Goal: Entertainment & Leisure: Consume media (video, audio)

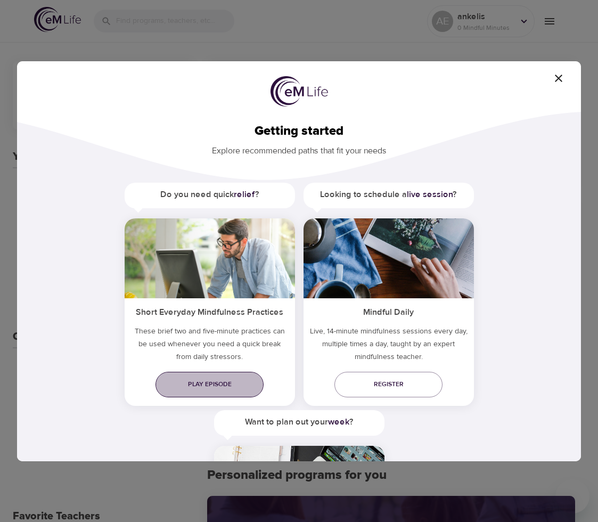
click at [232, 388] on span "Play episode" at bounding box center [209, 383] width 91 height 11
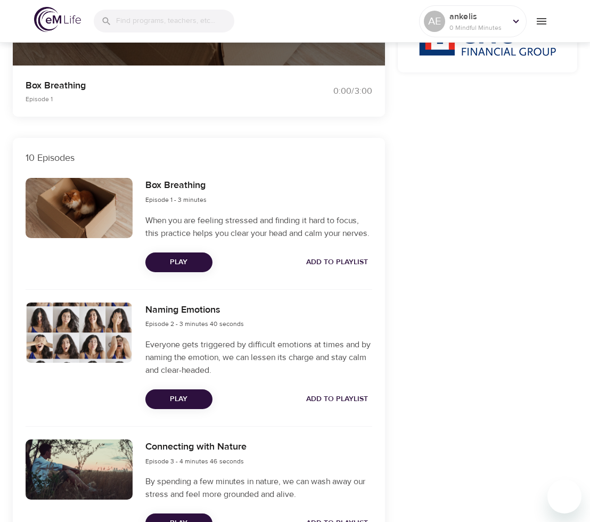
scroll to position [266, 0]
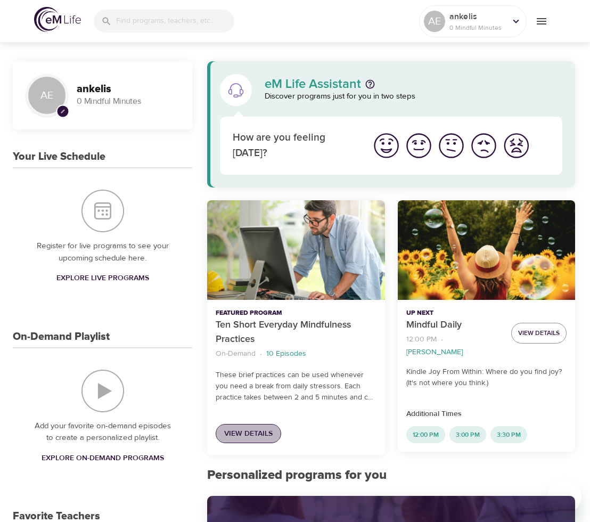
click at [261, 430] on span "View Details" at bounding box center [248, 433] width 48 height 13
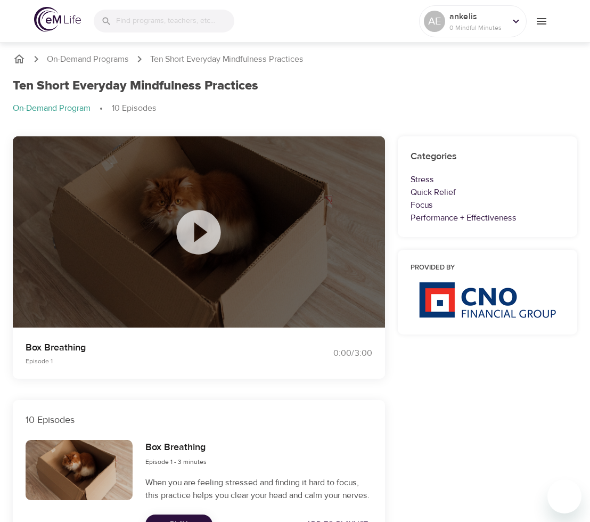
click at [201, 246] on icon at bounding box center [199, 232] width 44 height 44
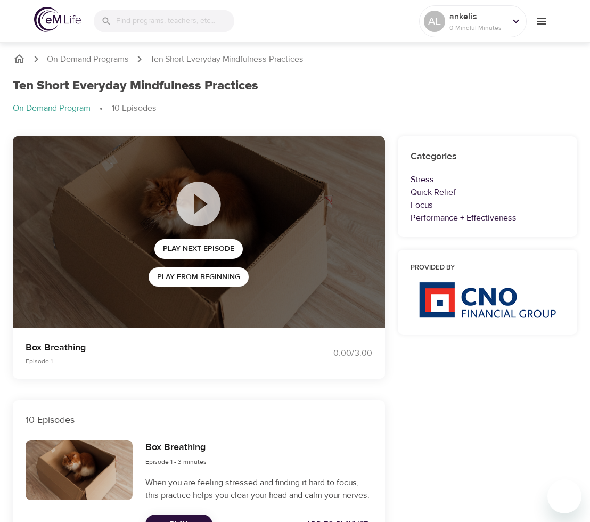
click at [380, 77] on div "Ten Short Everyday Mindfulness Practices On-Demand Program 10 Episodes" at bounding box center [294, 101] width 577 height 58
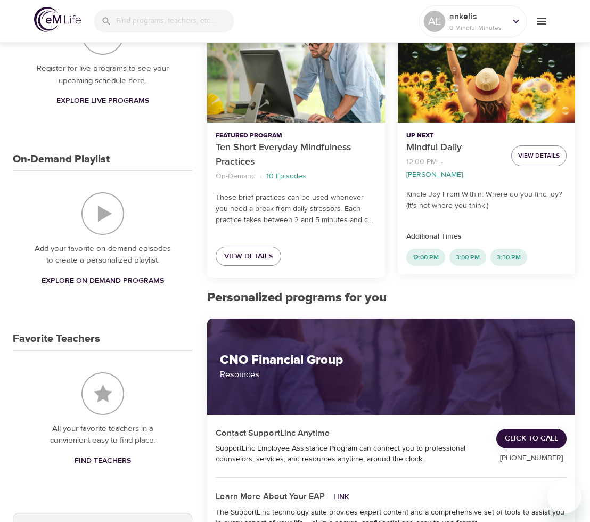
scroll to position [381, 0]
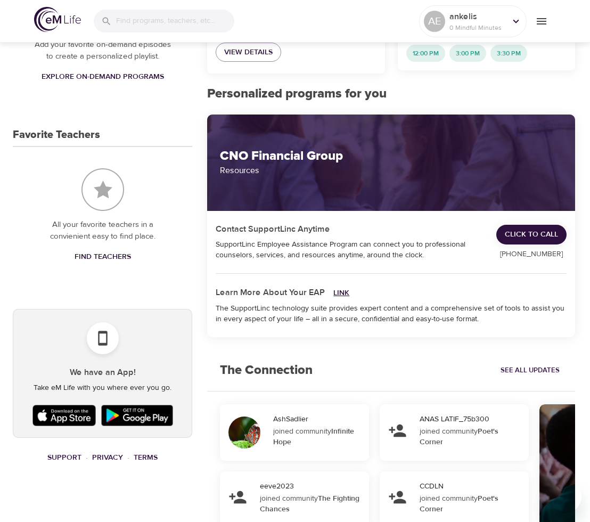
click at [335, 292] on link "Link" at bounding box center [341, 293] width 16 height 10
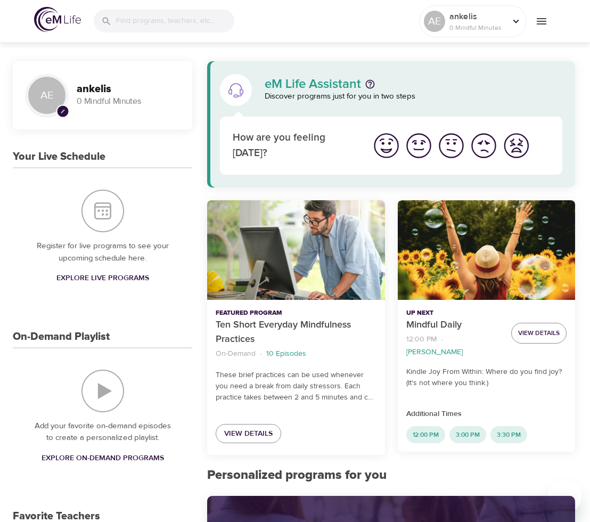
scroll to position [106, 0]
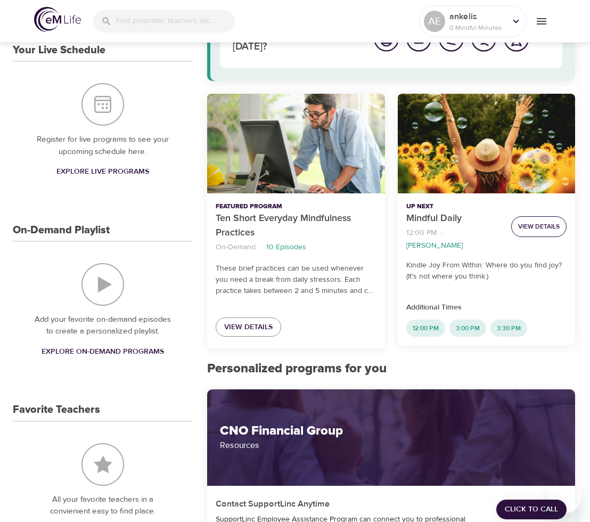
click at [532, 224] on span "View Details" at bounding box center [539, 226] width 42 height 11
